Goal: Task Accomplishment & Management: Manage account settings

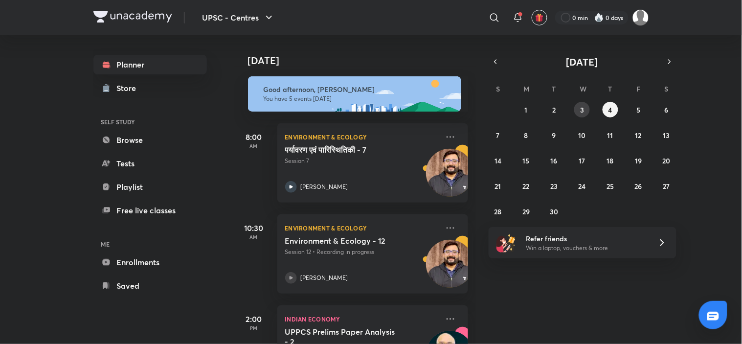
click at [585, 103] on button "3" at bounding box center [582, 110] width 16 height 16
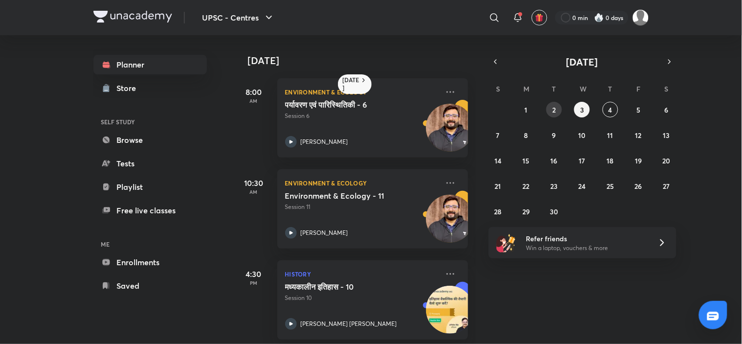
click at [558, 111] on button "2" at bounding box center [554, 110] width 16 height 16
click at [526, 109] on abbr "1" at bounding box center [526, 109] width 3 height 9
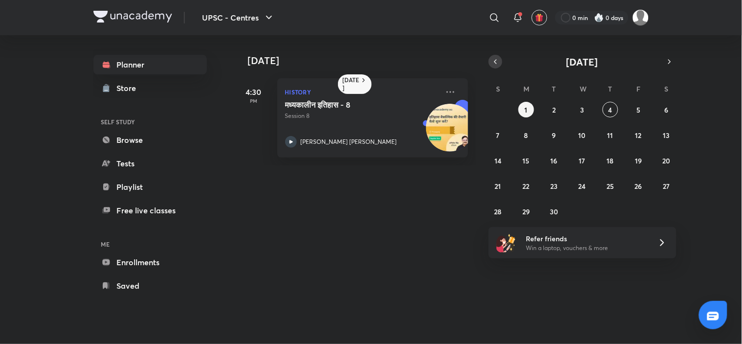
click at [495, 61] on icon "button" at bounding box center [496, 61] width 8 height 9
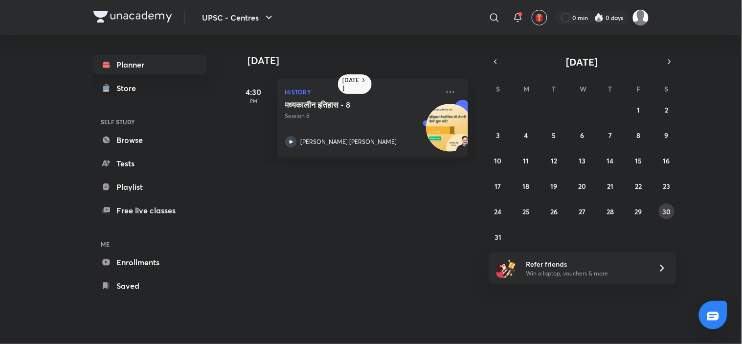
click at [669, 207] on abbr "30" at bounding box center [666, 211] width 8 height 9
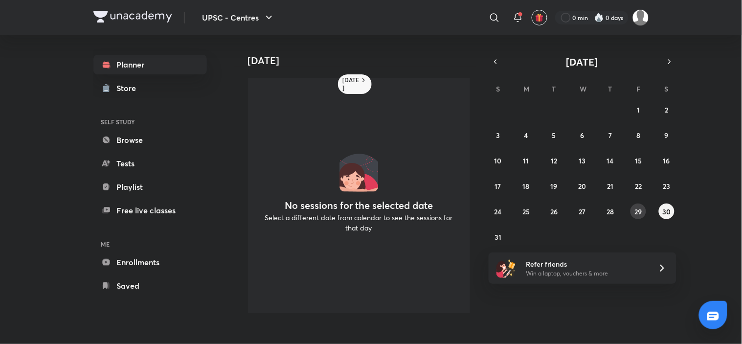
click at [633, 215] on button "29" at bounding box center [638, 211] width 16 height 16
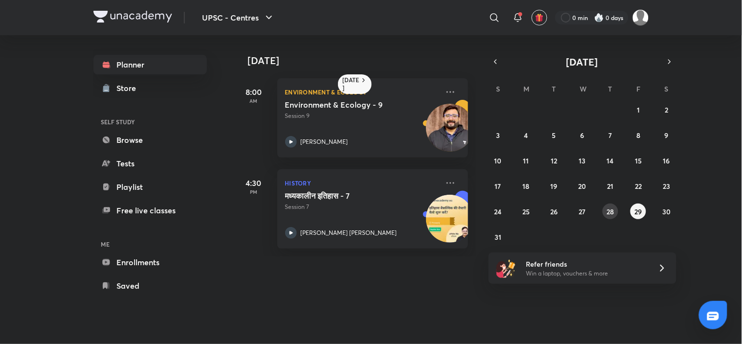
click at [611, 215] on abbr "28" at bounding box center [609, 211] width 7 height 9
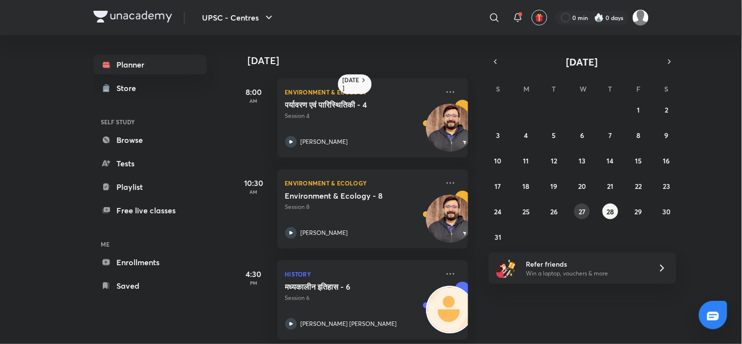
click at [583, 216] on button "27" at bounding box center [582, 211] width 16 height 16
click at [671, 57] on icon "button" at bounding box center [670, 61] width 8 height 9
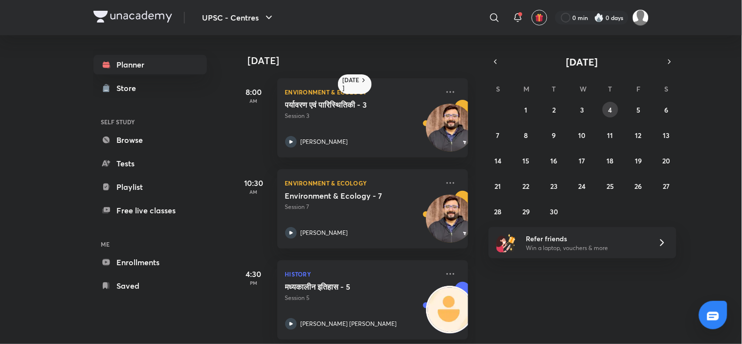
click at [613, 110] on button "4" at bounding box center [611, 110] width 16 height 16
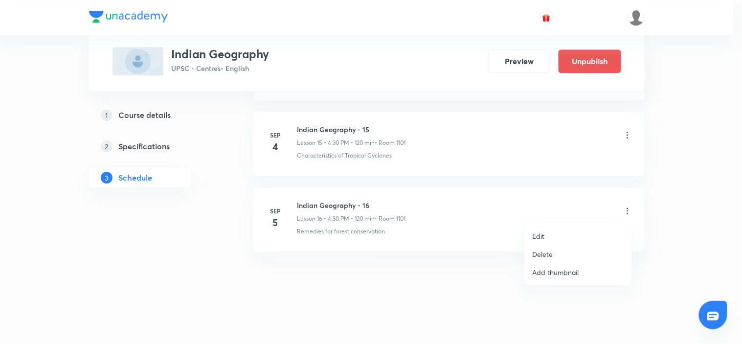
click at [625, 136] on div at bounding box center [371, 172] width 742 height 344
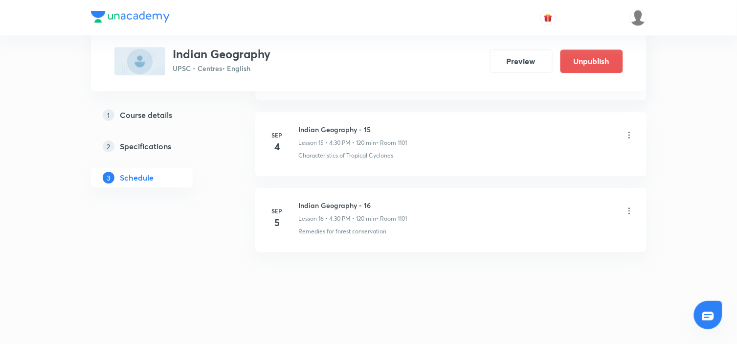
click at [629, 134] on icon at bounding box center [628, 135] width 1 height 6
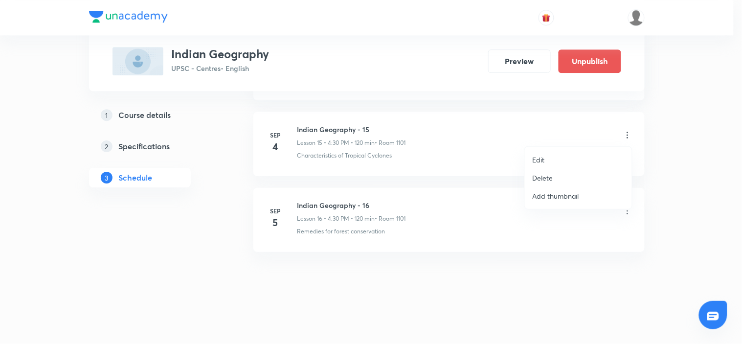
click at [539, 155] on p "Edit" at bounding box center [539, 160] width 12 height 10
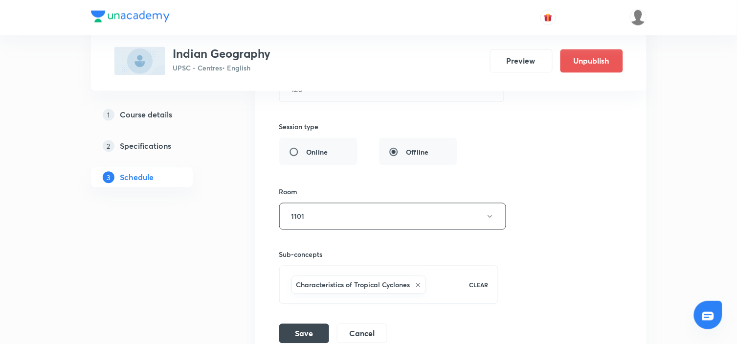
scroll to position [1347, 0]
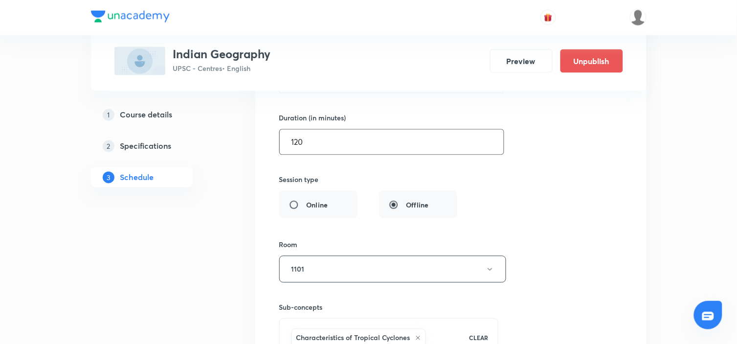
click at [369, 136] on input "120" at bounding box center [392, 142] width 224 height 25
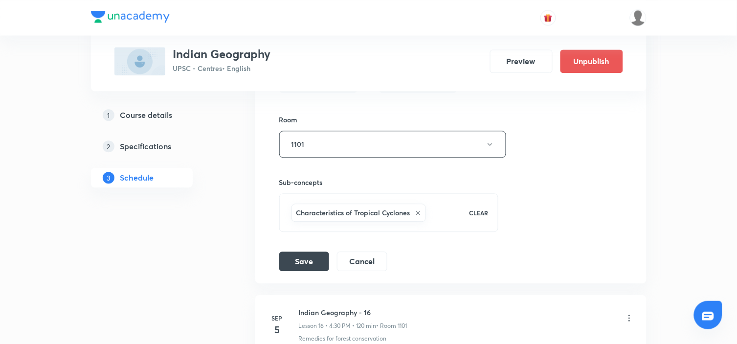
scroll to position [1473, 0]
type input "150"
click at [311, 265] on button "Save" at bounding box center [304, 260] width 50 height 20
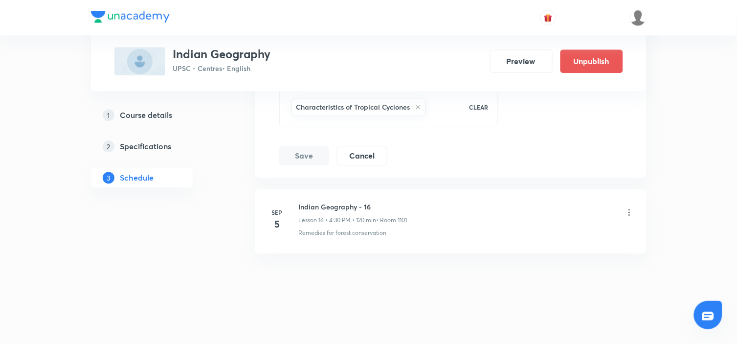
scroll to position [1581, 0]
click at [629, 210] on icon at bounding box center [630, 211] width 10 height 10
click at [627, 210] on icon at bounding box center [630, 211] width 10 height 10
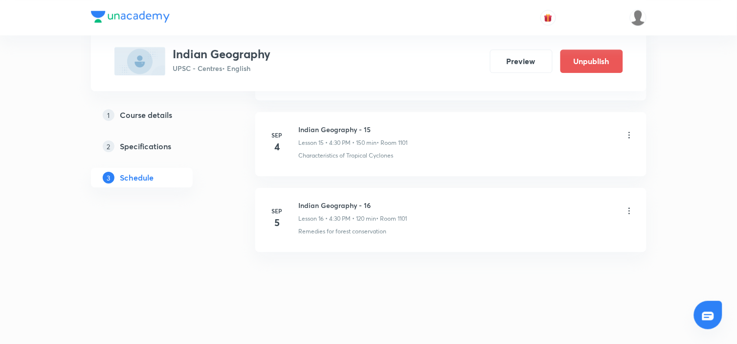
click at [625, 211] on icon at bounding box center [630, 211] width 10 height 10
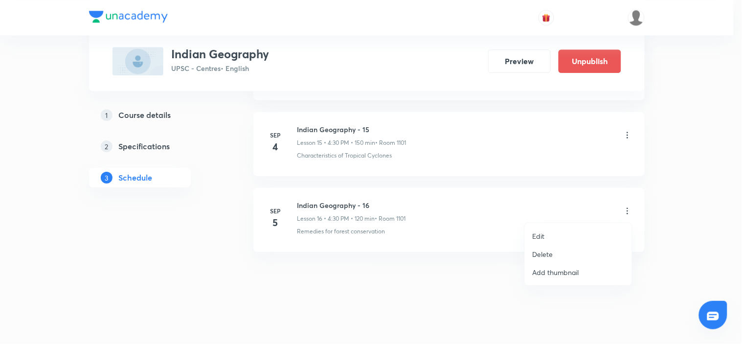
click at [546, 237] on li "Edit" at bounding box center [578, 236] width 107 height 18
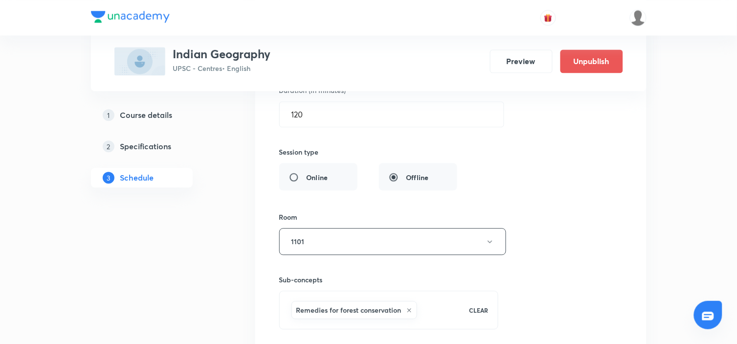
scroll to position [1451, 0]
click at [346, 124] on input "120" at bounding box center [392, 114] width 224 height 25
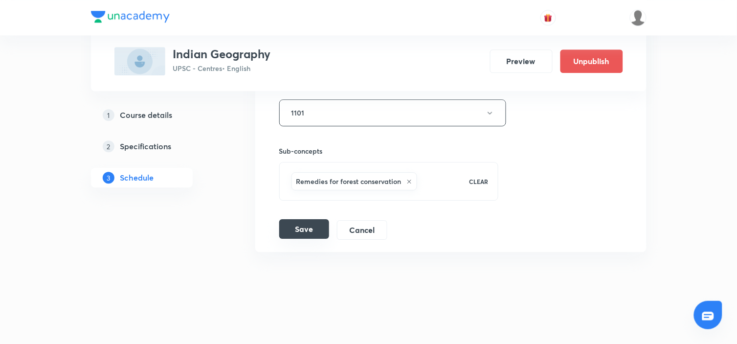
type input "150"
click at [302, 230] on button "Save" at bounding box center [304, 229] width 50 height 20
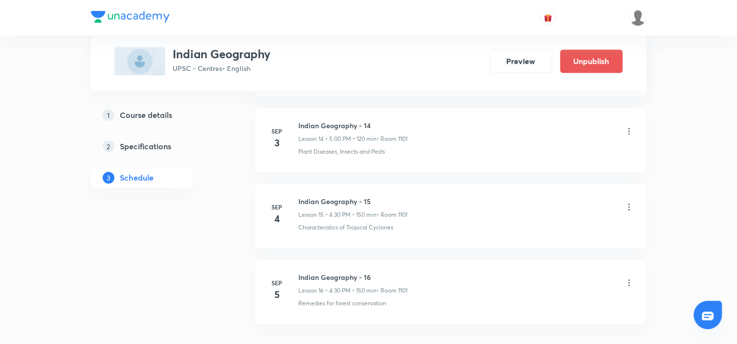
click at [121, 11] on img at bounding box center [130, 17] width 79 height 12
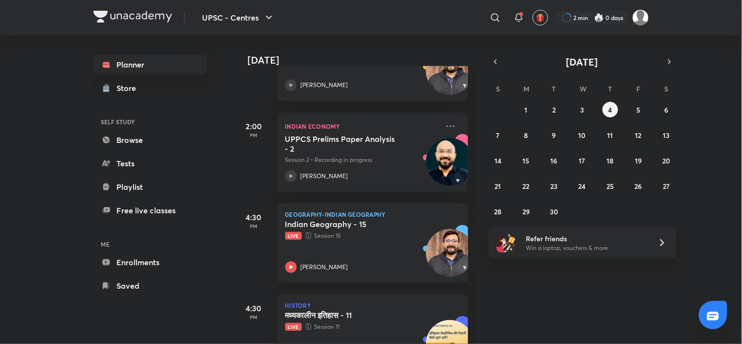
scroll to position [238, 0]
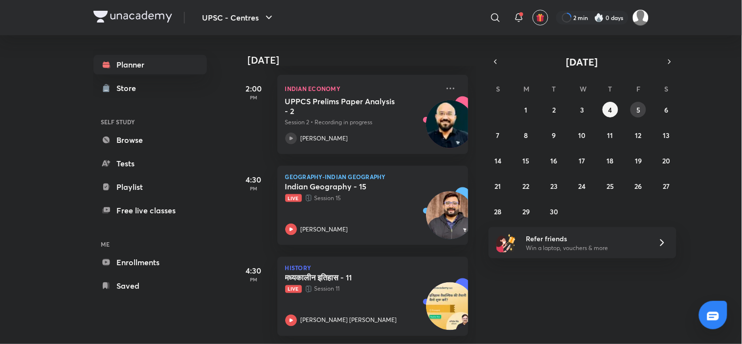
click at [641, 108] on button "5" at bounding box center [638, 110] width 16 height 16
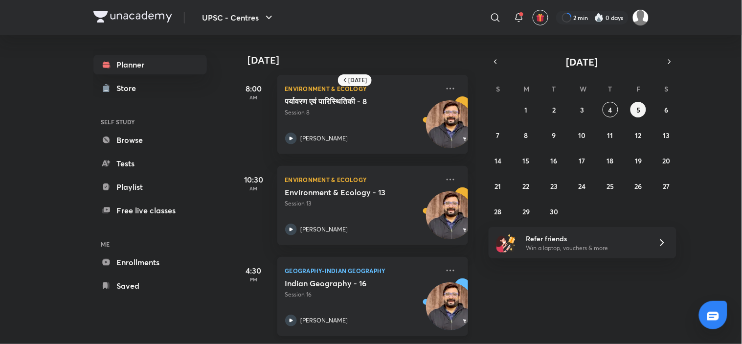
scroll to position [0, 0]
